Goal: Use online tool/utility

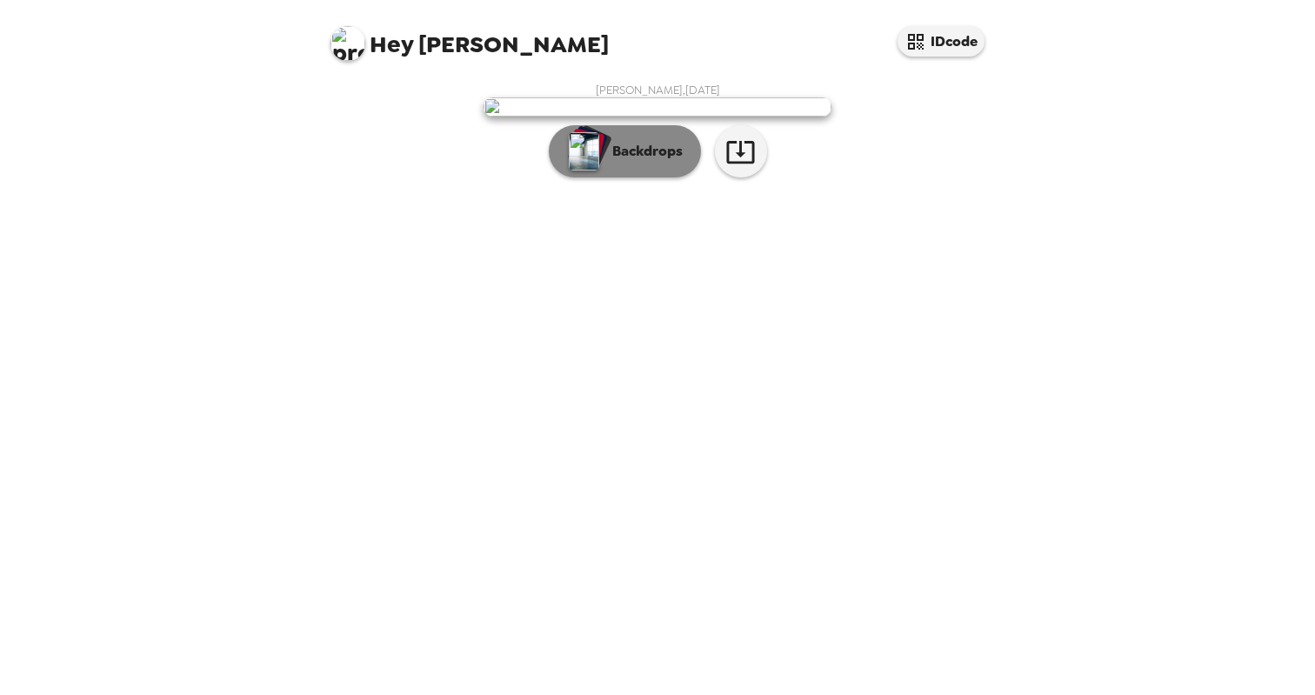
click at [648, 162] on p "Backdrops" at bounding box center [643, 151] width 79 height 21
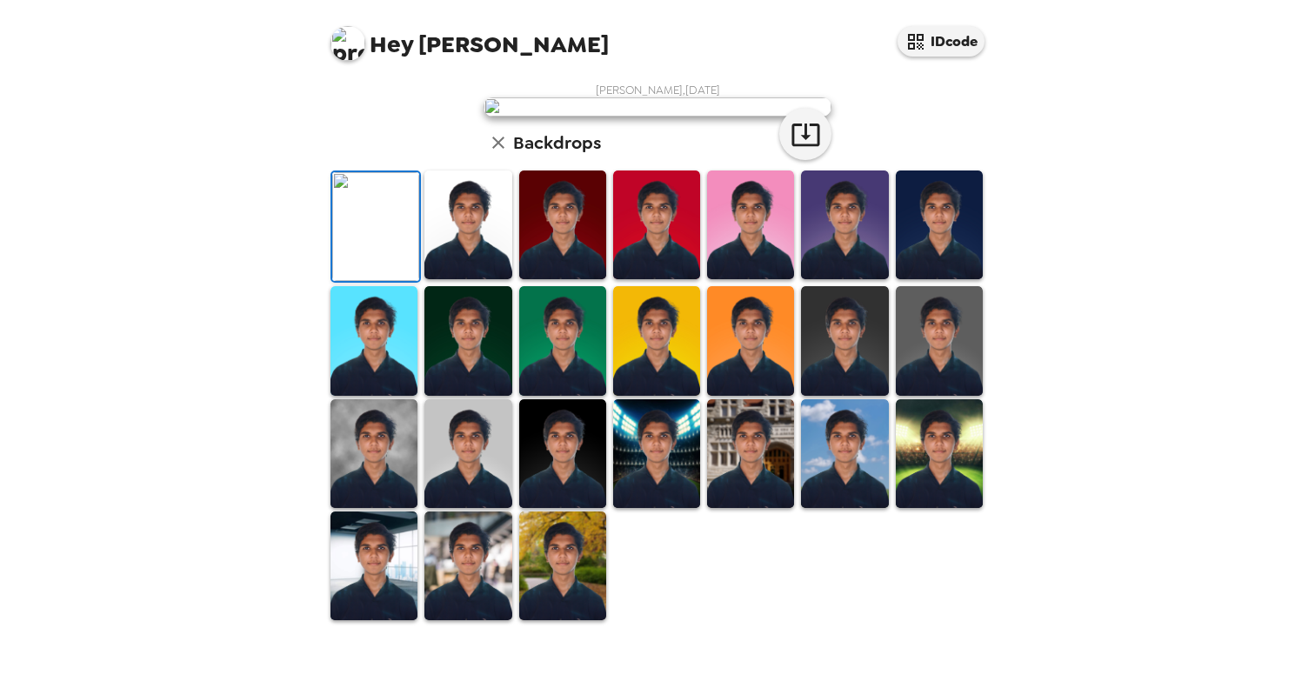
scroll to position [61, 0]
click at [461, 279] on img at bounding box center [467, 224] width 87 height 109
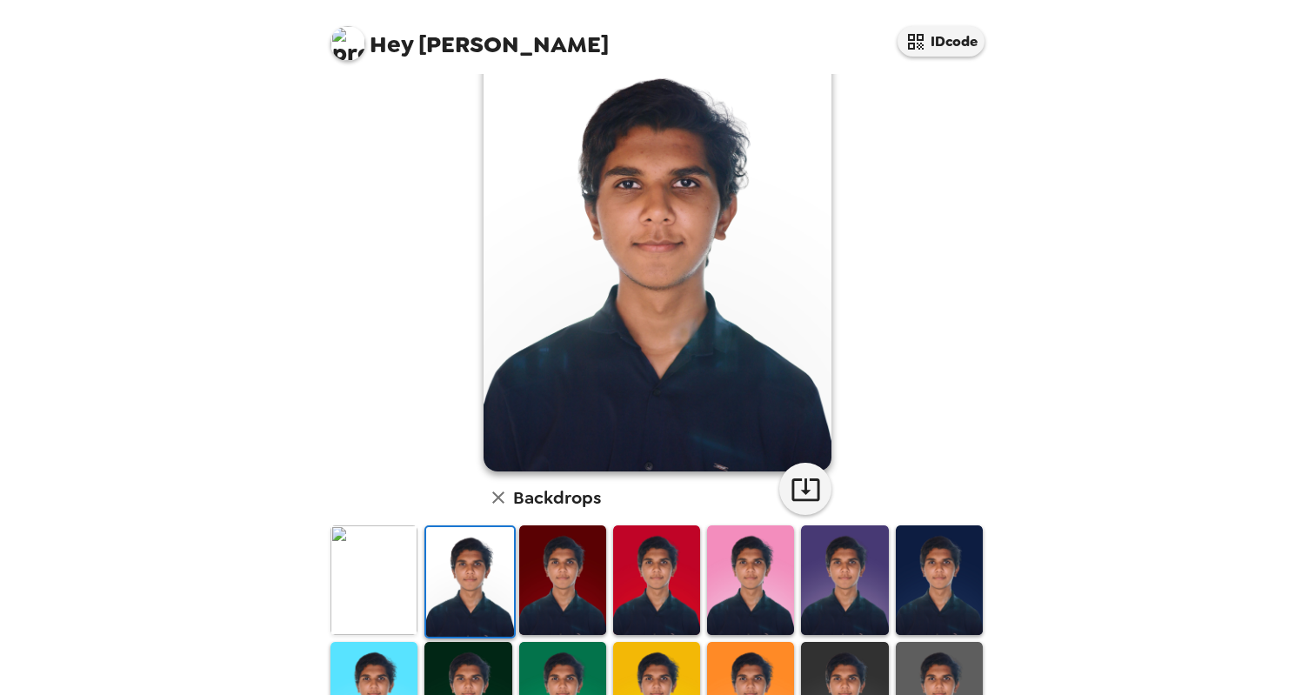
click at [540, 584] on img at bounding box center [562, 579] width 87 height 109
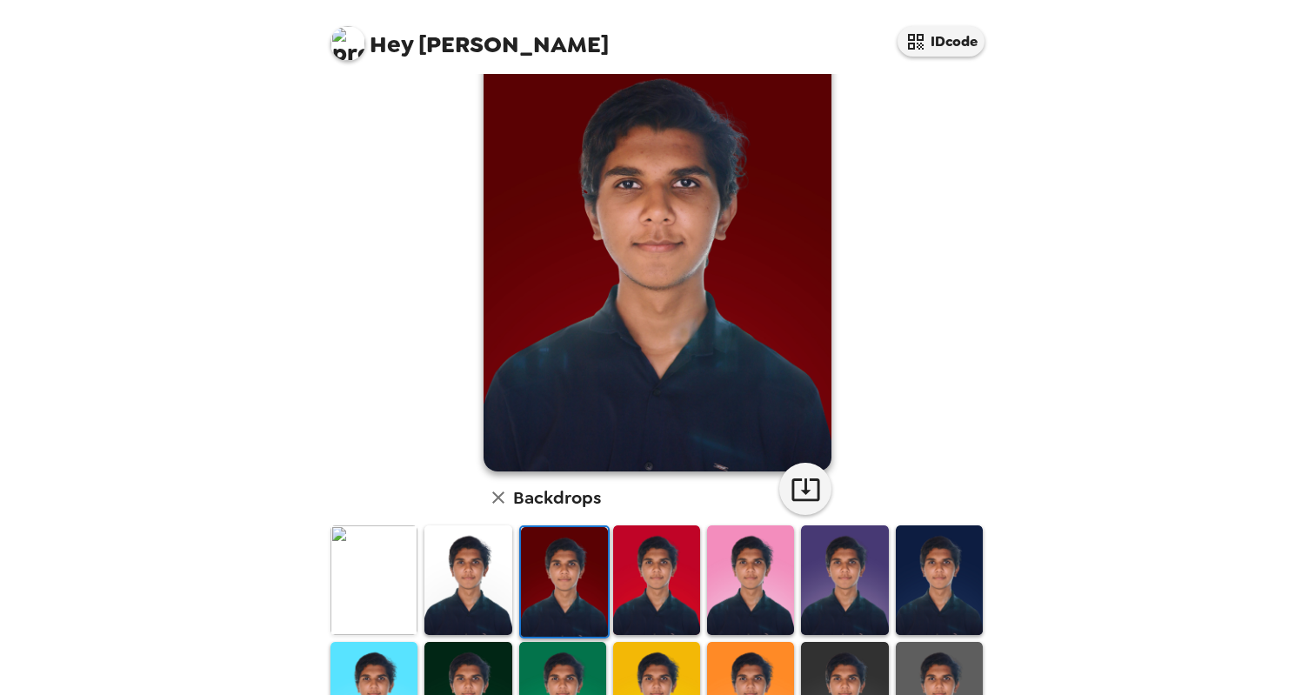
click at [378, 578] on img at bounding box center [374, 579] width 87 height 109
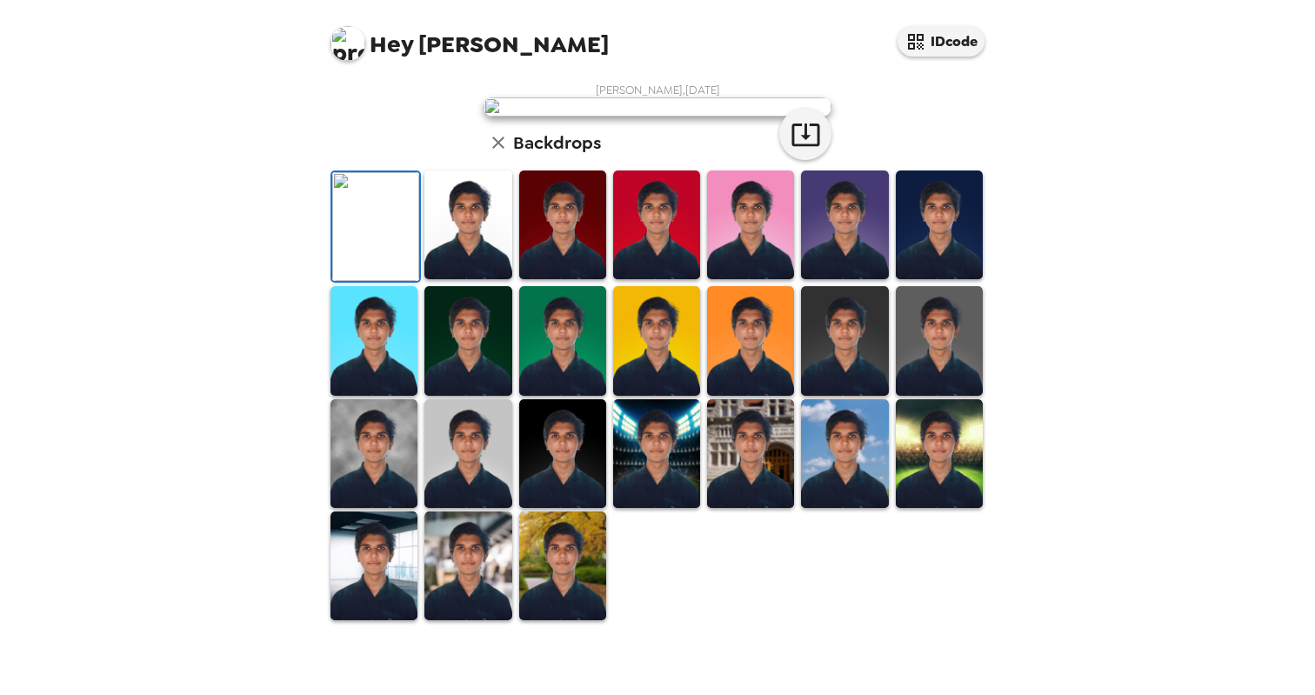
scroll to position [364, 0]
click at [382, 620] on img at bounding box center [374, 565] width 87 height 109
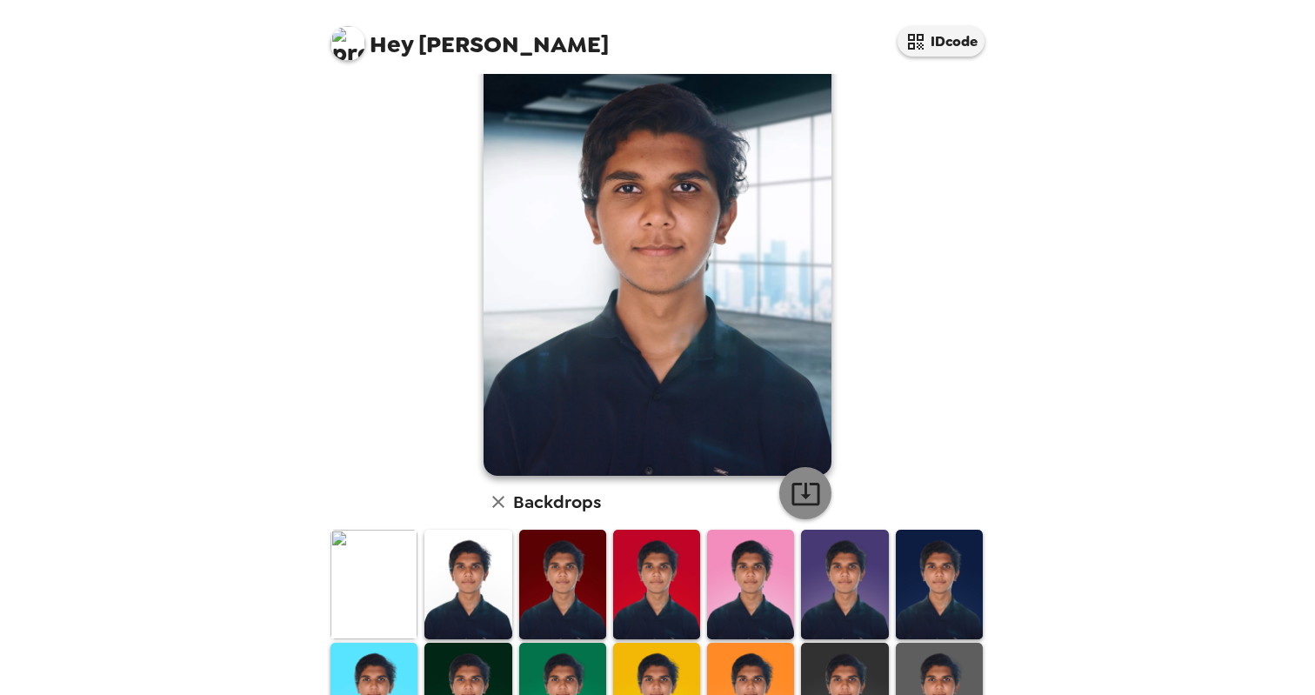
scroll to position [57, 0]
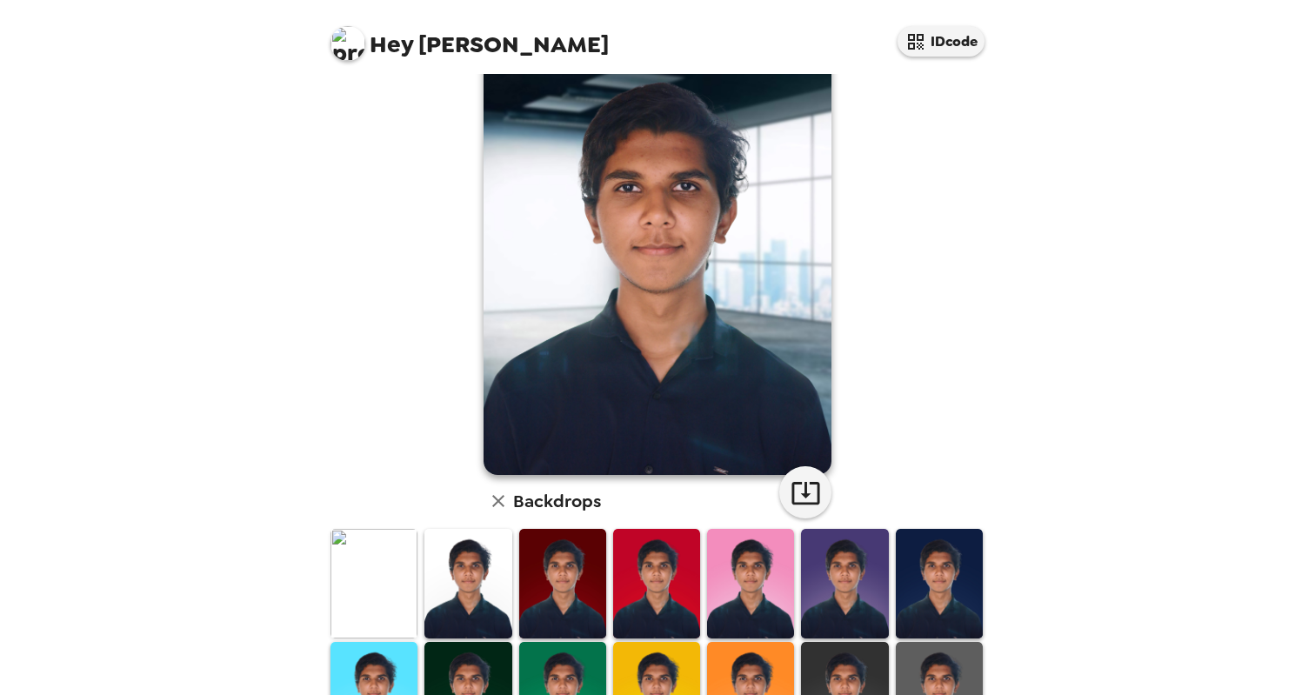
click at [408, 566] on img at bounding box center [374, 583] width 87 height 109
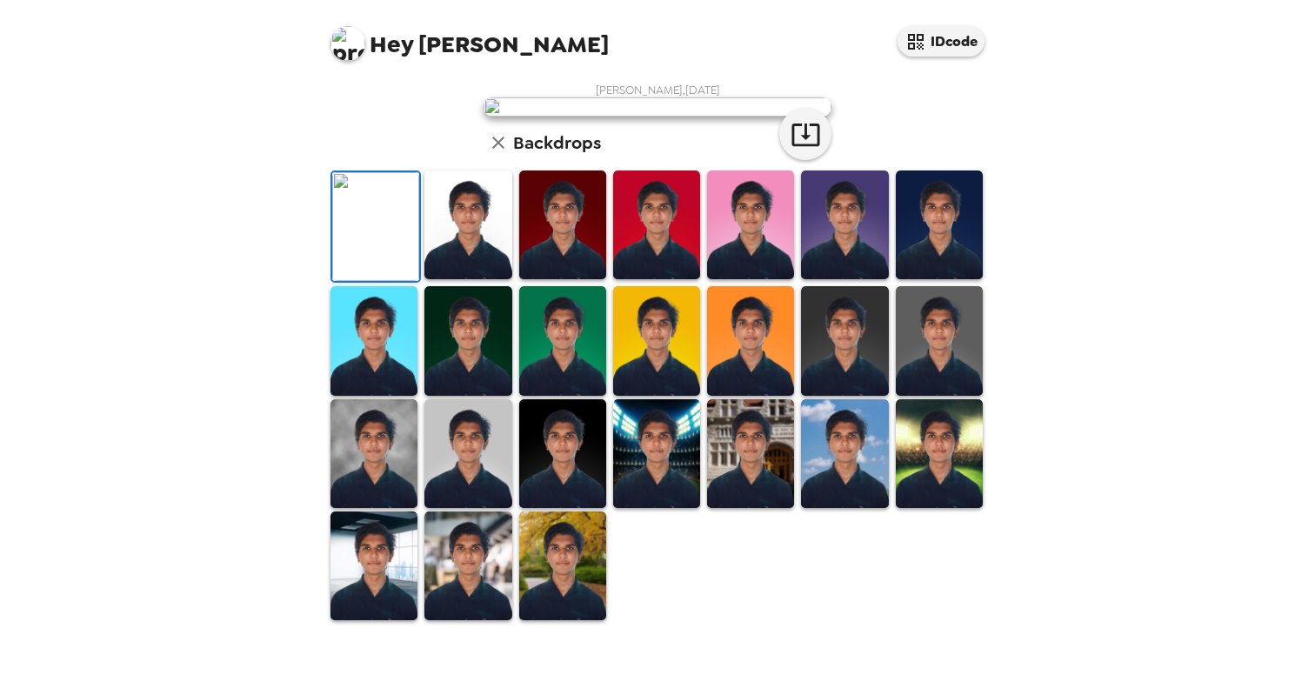
scroll to position [0, 0]
click at [793, 150] on icon "button" at bounding box center [806, 134] width 30 height 30
